Goal: Task Accomplishment & Management: Manage account settings

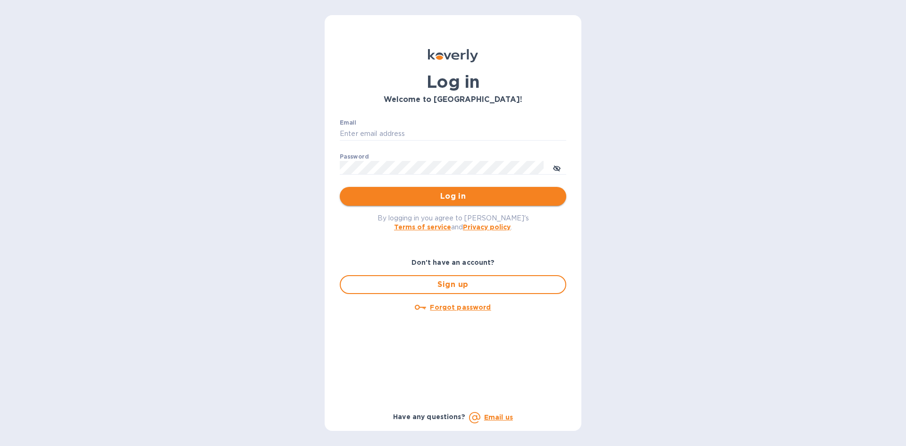
type input "LAYLA@SKYFLOORINGUSA.COM"
click at [438, 194] on span "Log in" at bounding box center [452, 196] width 211 height 11
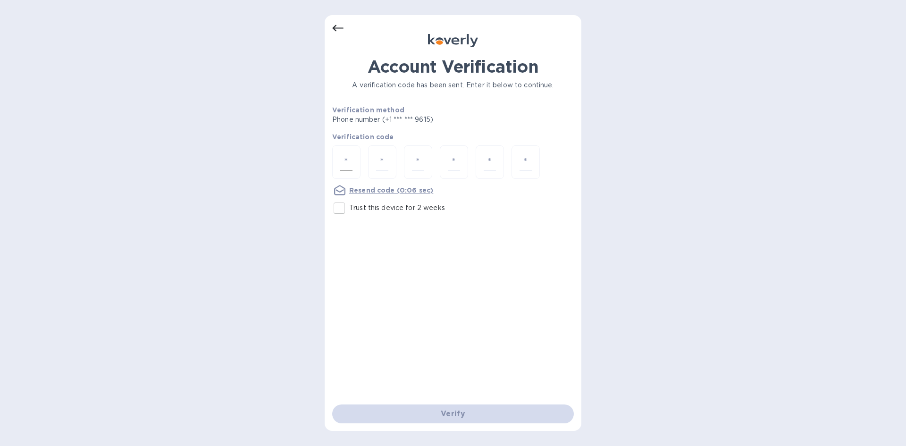
click at [339, 166] on div at bounding box center [346, 162] width 28 height 34
type input "2"
type input "8"
type input "7"
type input "8"
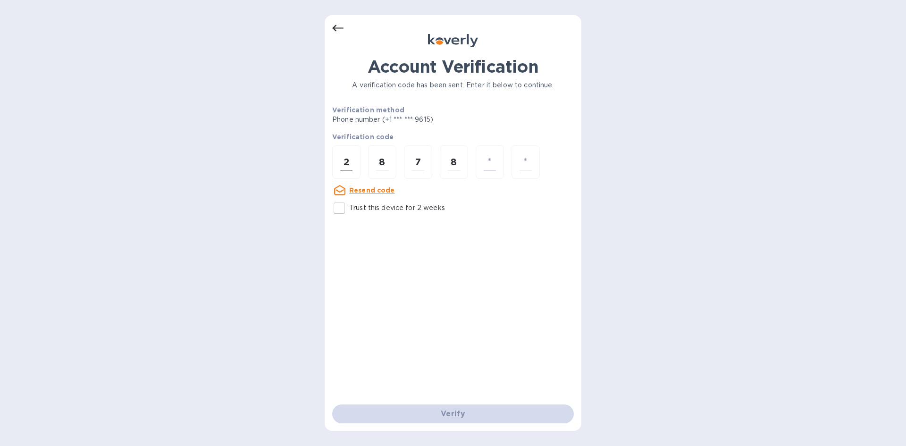
type input "6"
type input "7"
